Goal: Transaction & Acquisition: Obtain resource

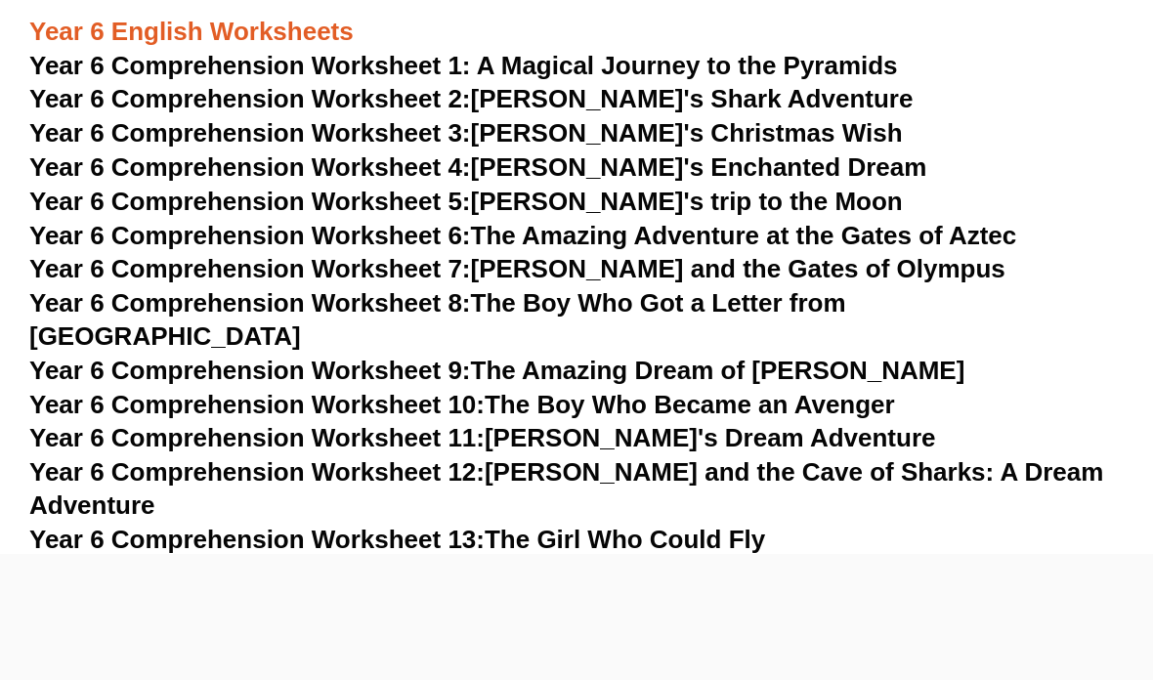
scroll to position [10301, 0]
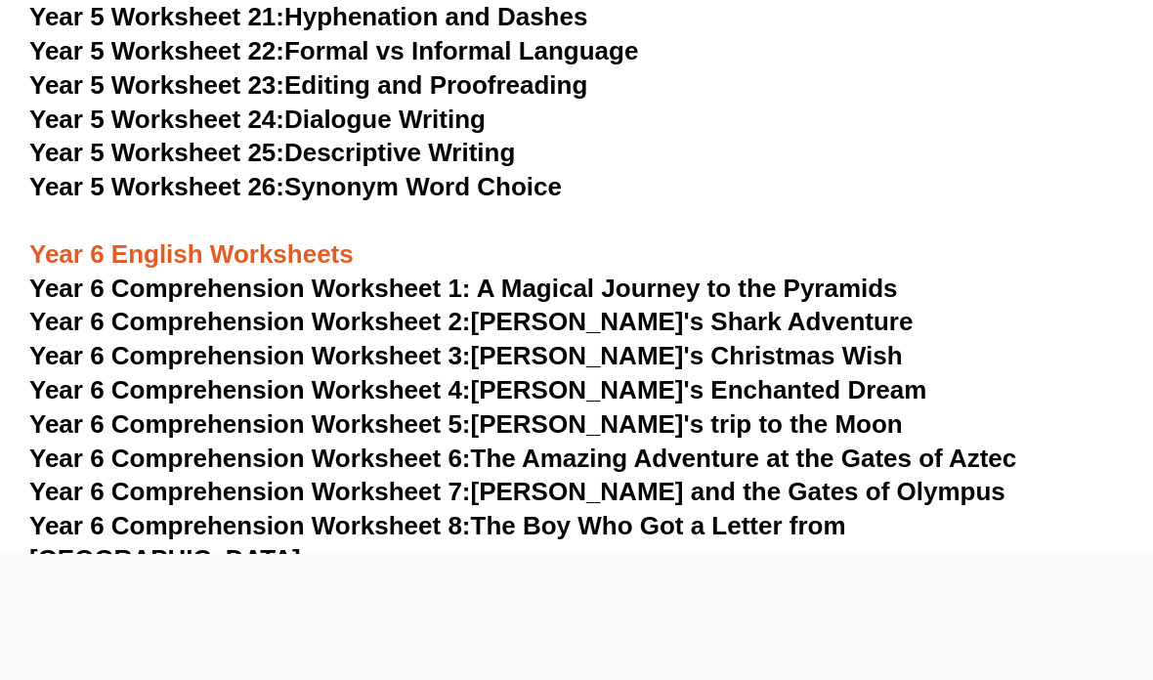
scroll to position [10082, 0]
click at [885, 614] on link "Year 6 Comprehension Worksheet 10: The Boy Who Became an Avenger" at bounding box center [462, 628] width 866 height 29
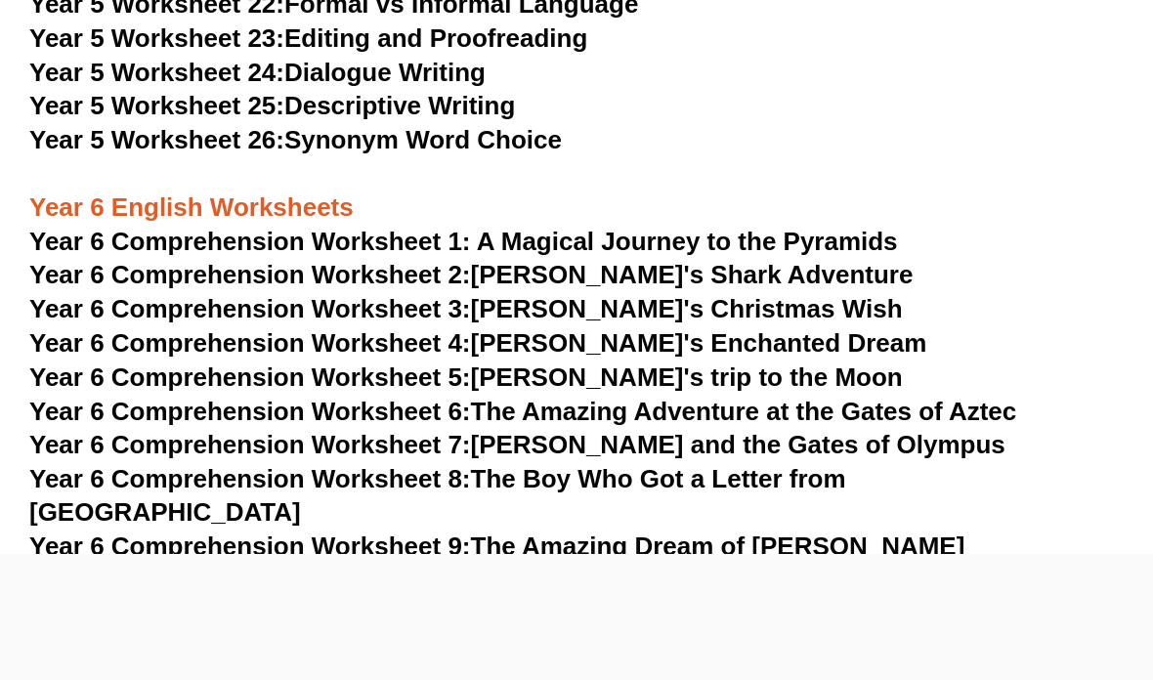
scroll to position [10129, 0]
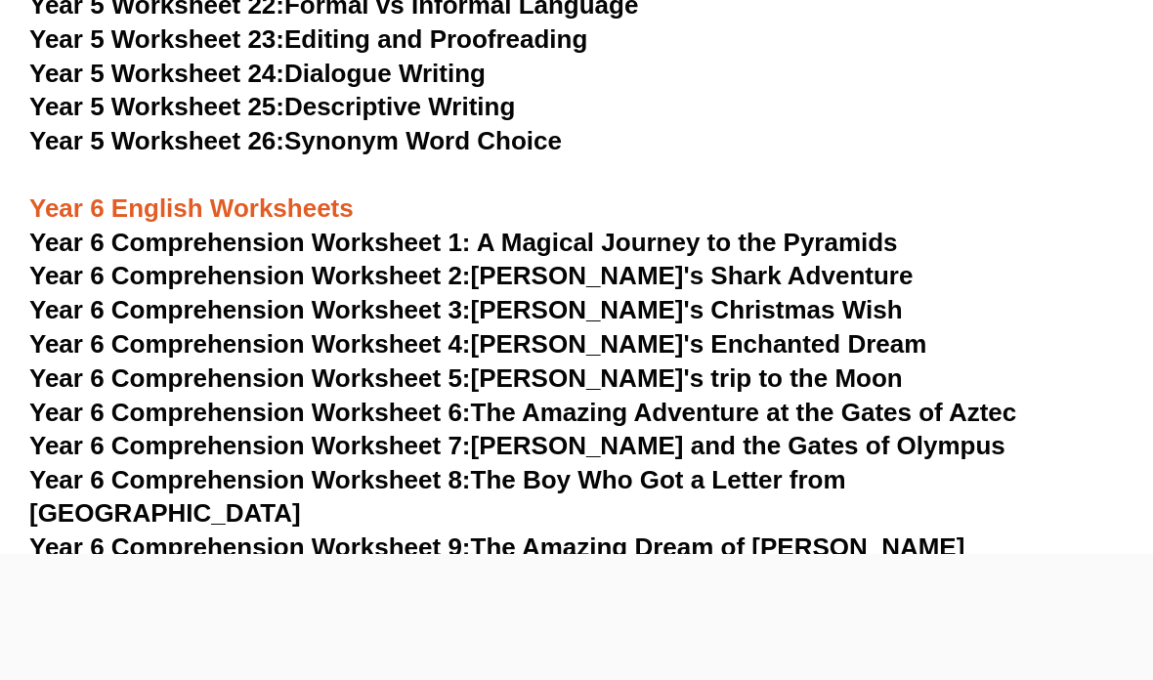
click at [811, 533] on link "Year 6 Comprehension Worksheet 9: The Amazing Dream of [PERSON_NAME]" at bounding box center [496, 547] width 935 height 29
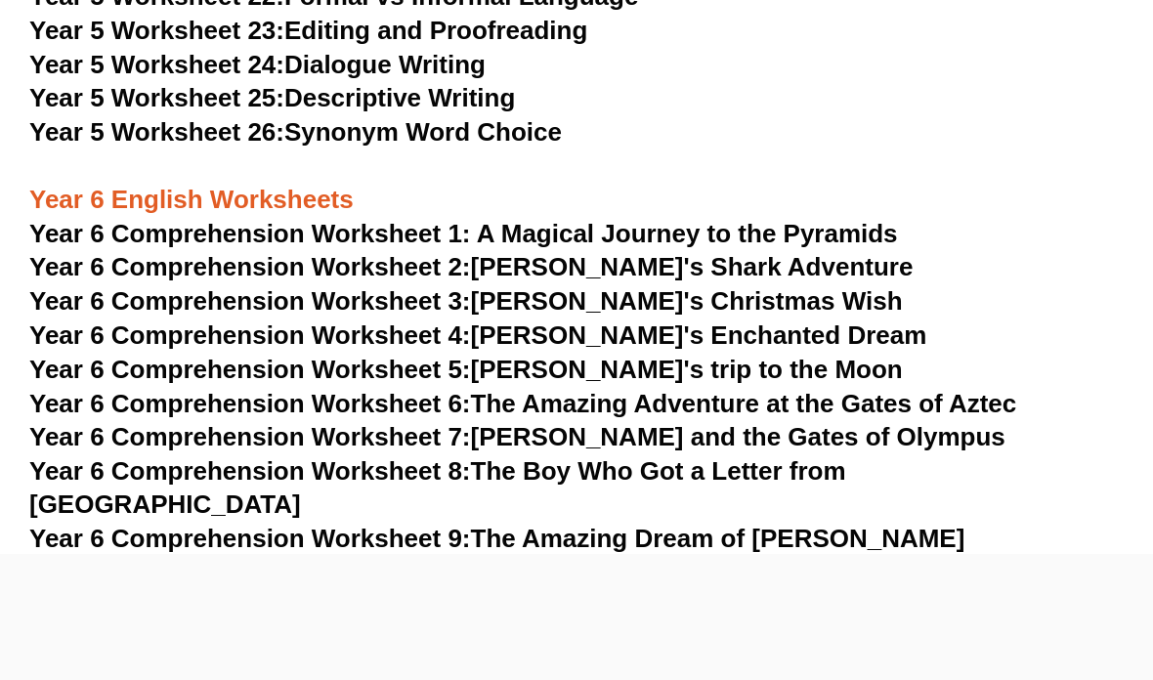
scroll to position [10136, 0]
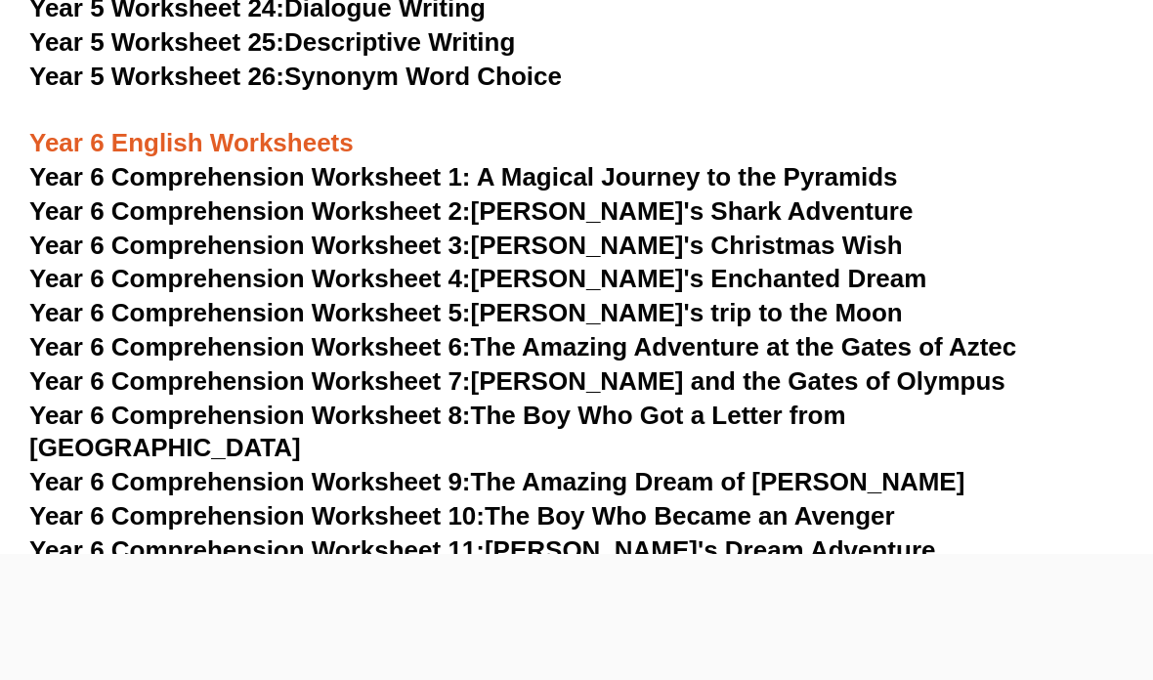
scroll to position [9618, 0]
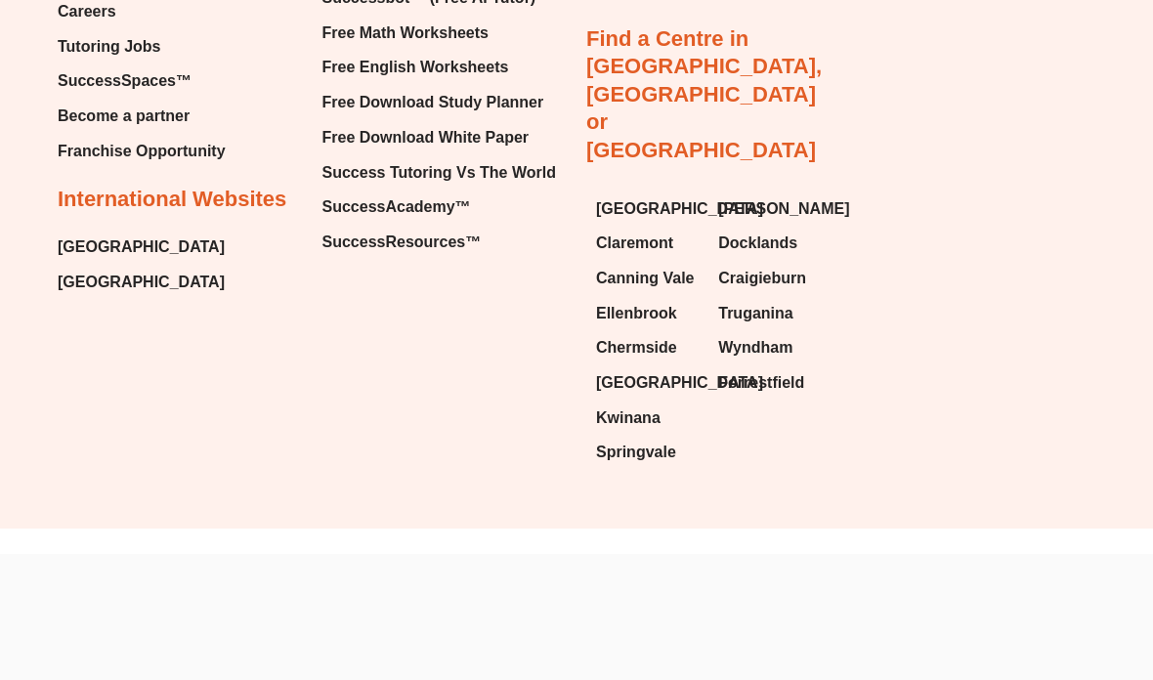
scroll to position [10205, 0]
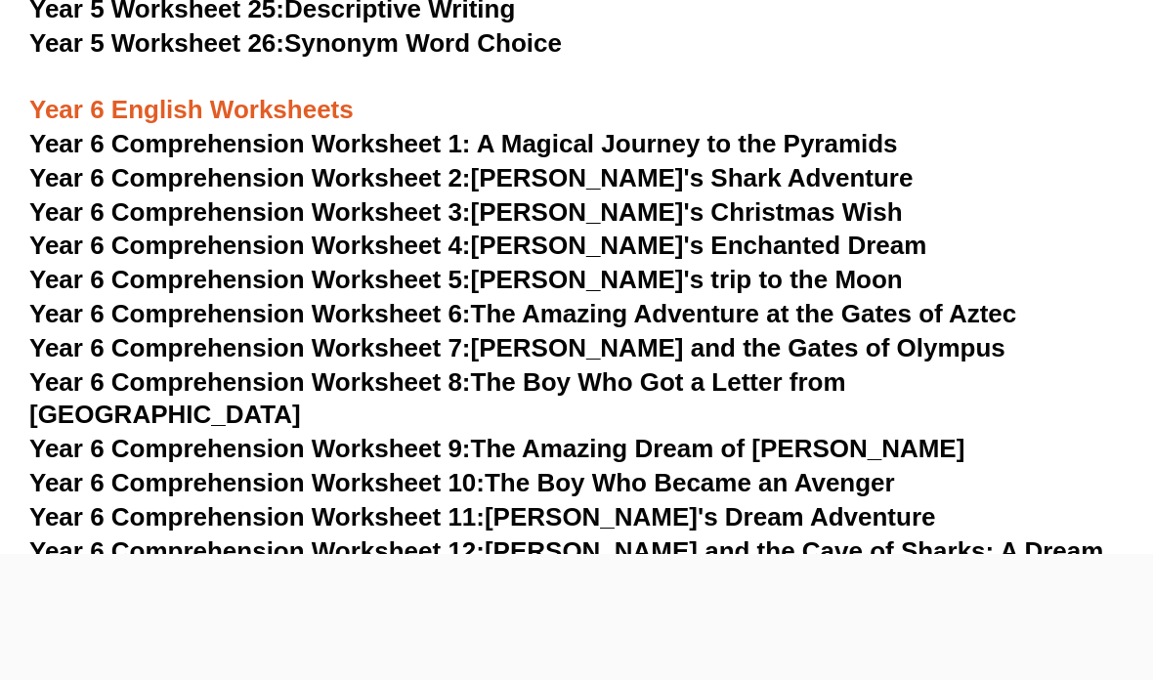
scroll to position [9672, 0]
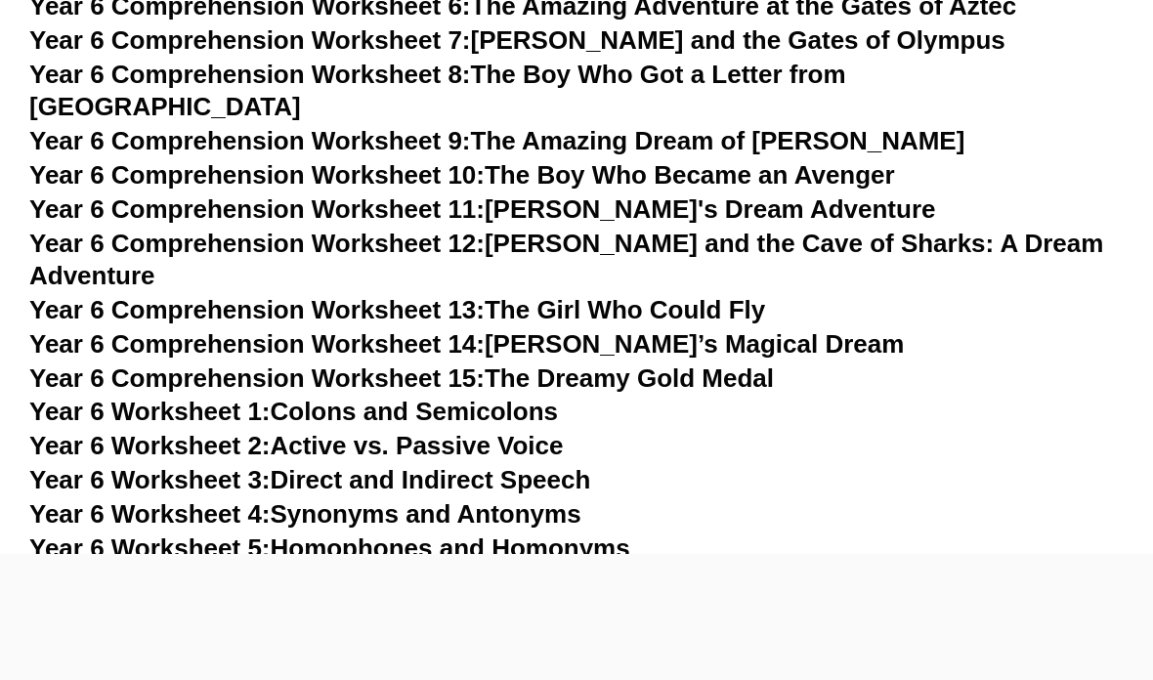
scroll to position [9968, 0]
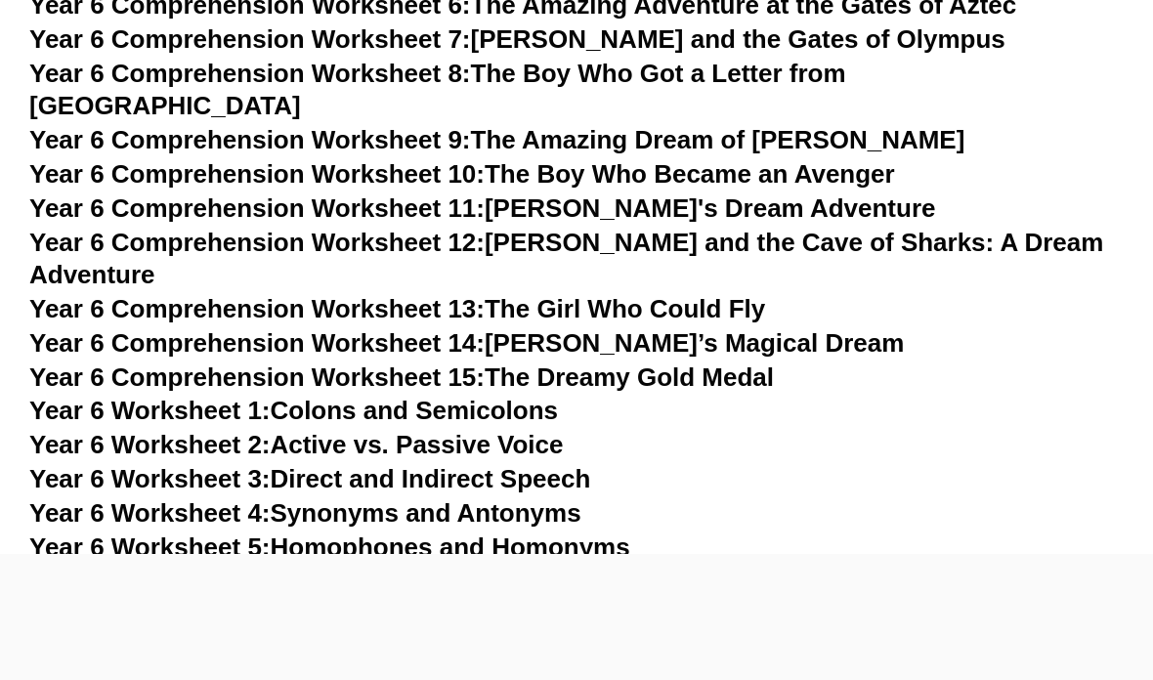
click at [701, 601] on link "Year 6 Worksheet 7: Similes, Metaphors, and Personification" at bounding box center [390, 615] width 722 height 29
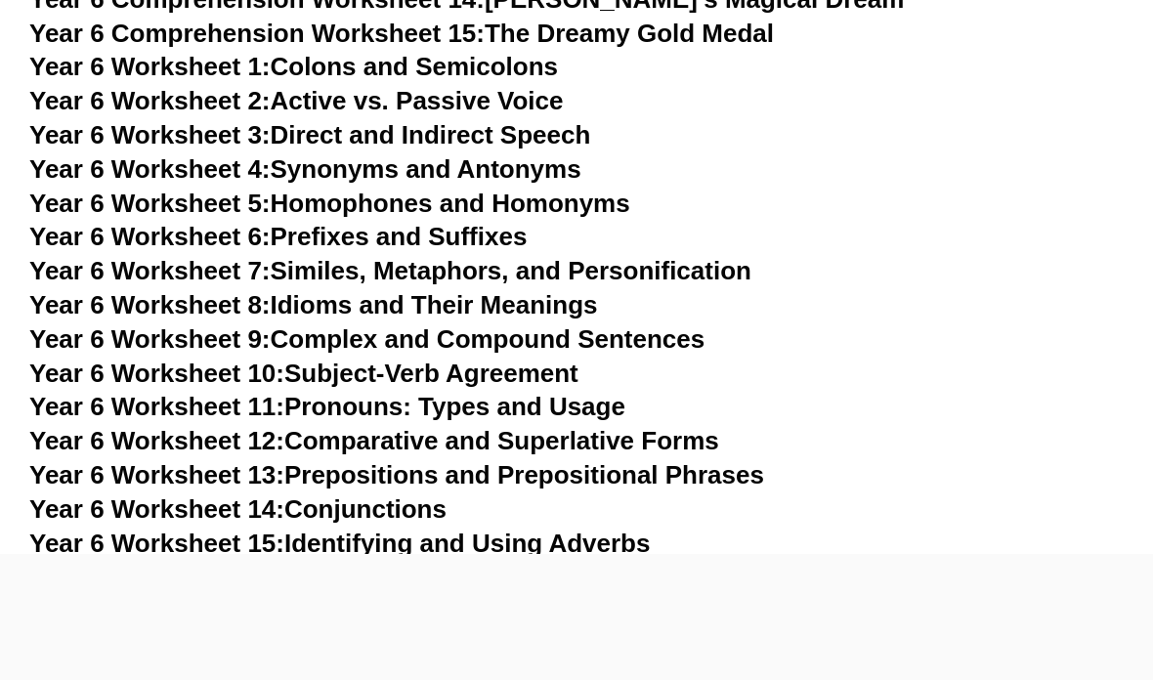
scroll to position [10297, 0]
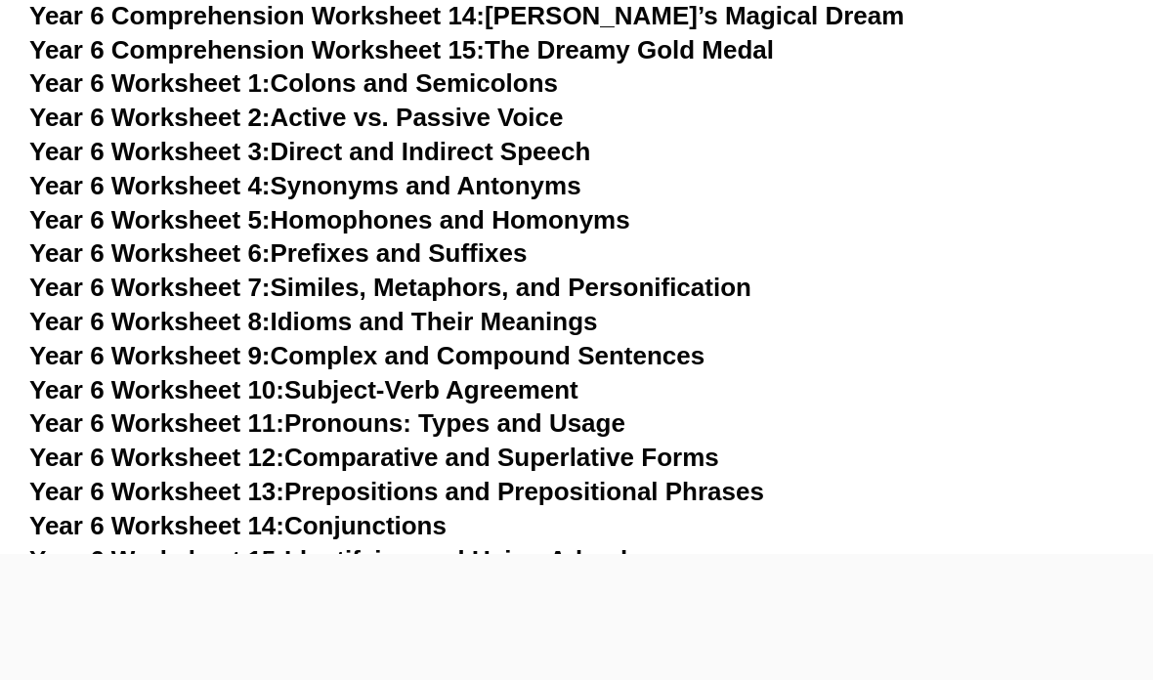
click at [665, 613] on link "Year 6 Worksheet 17: Spelling Rules: Common Mistakes" at bounding box center [363, 627] width 669 height 29
